Goal: Find specific page/section: Find specific page/section

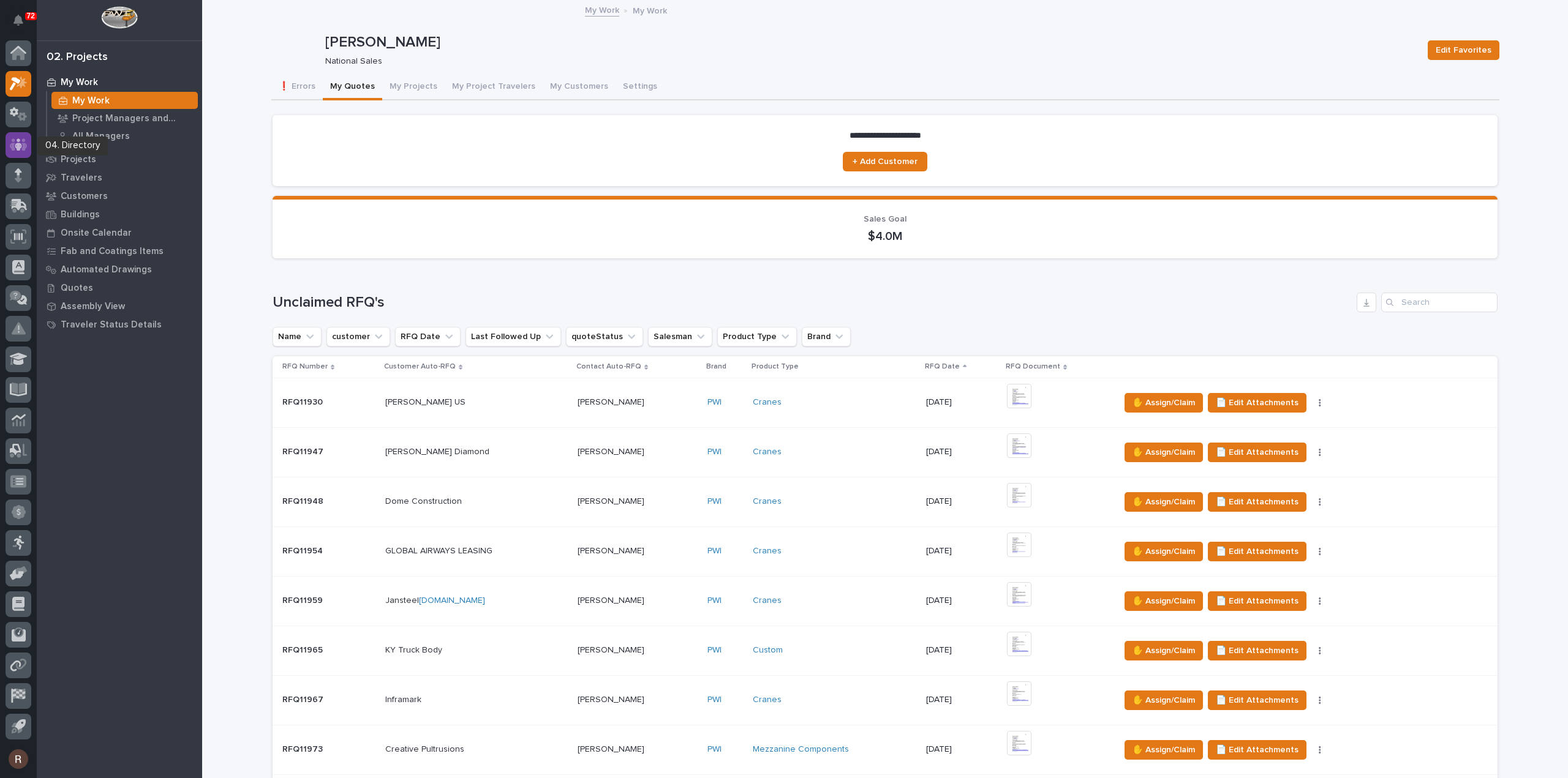
click at [11, 144] on icon at bounding box center [19, 144] width 18 height 12
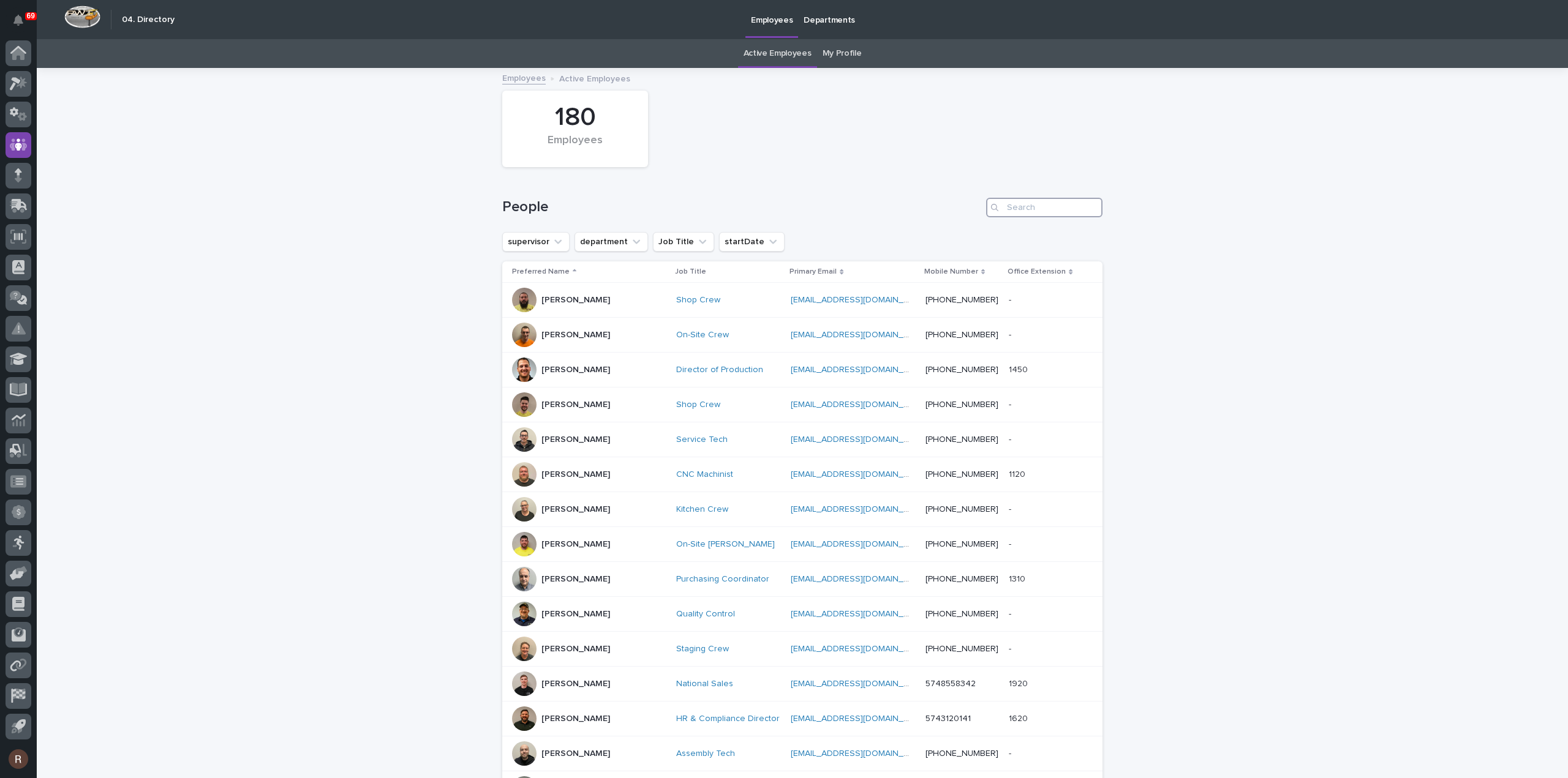
click at [1025, 200] on input "Search" at bounding box center [1044, 207] width 116 height 19
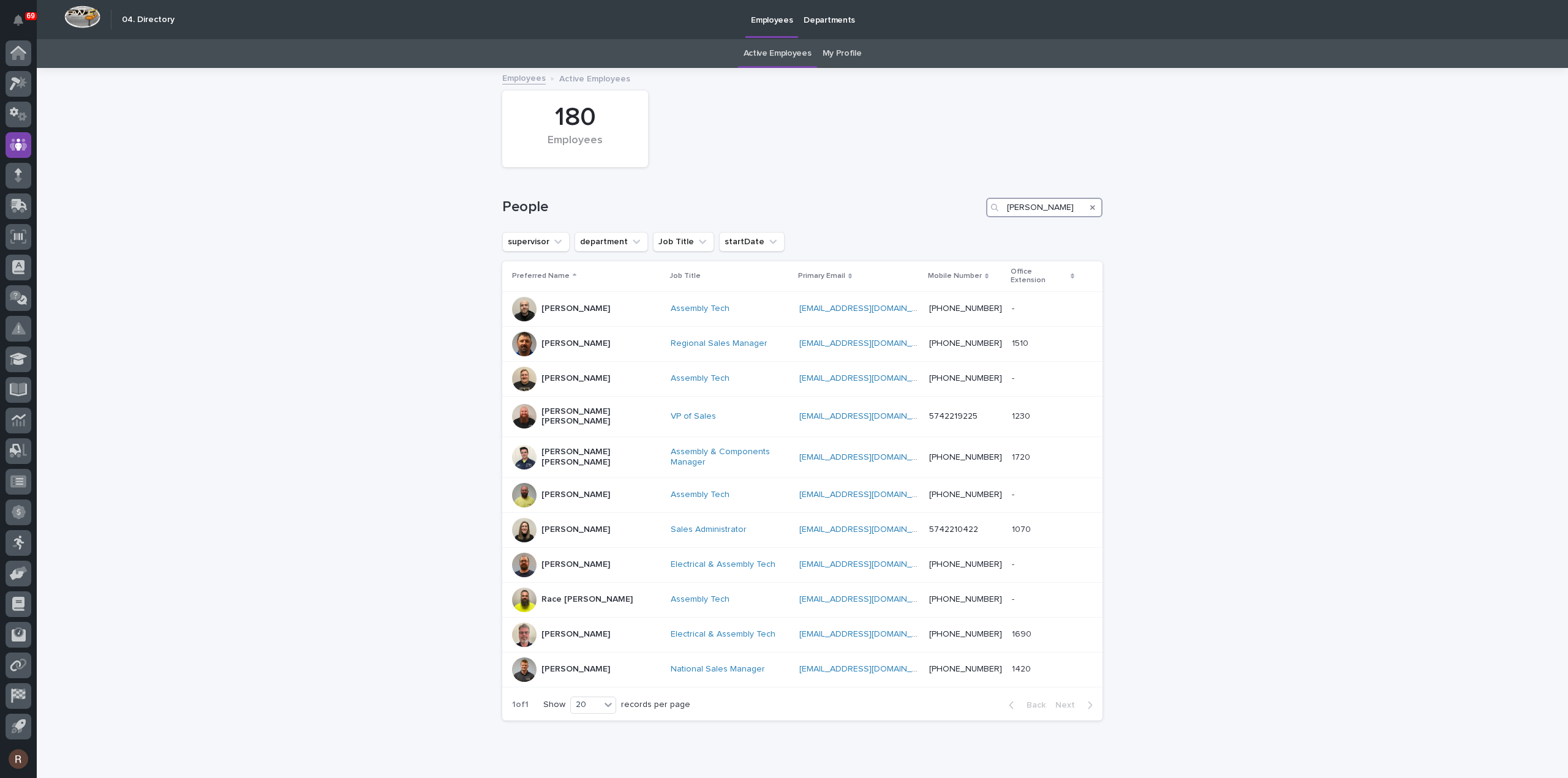
type input "[PERSON_NAME]"
